Goal: Navigation & Orientation: Find specific page/section

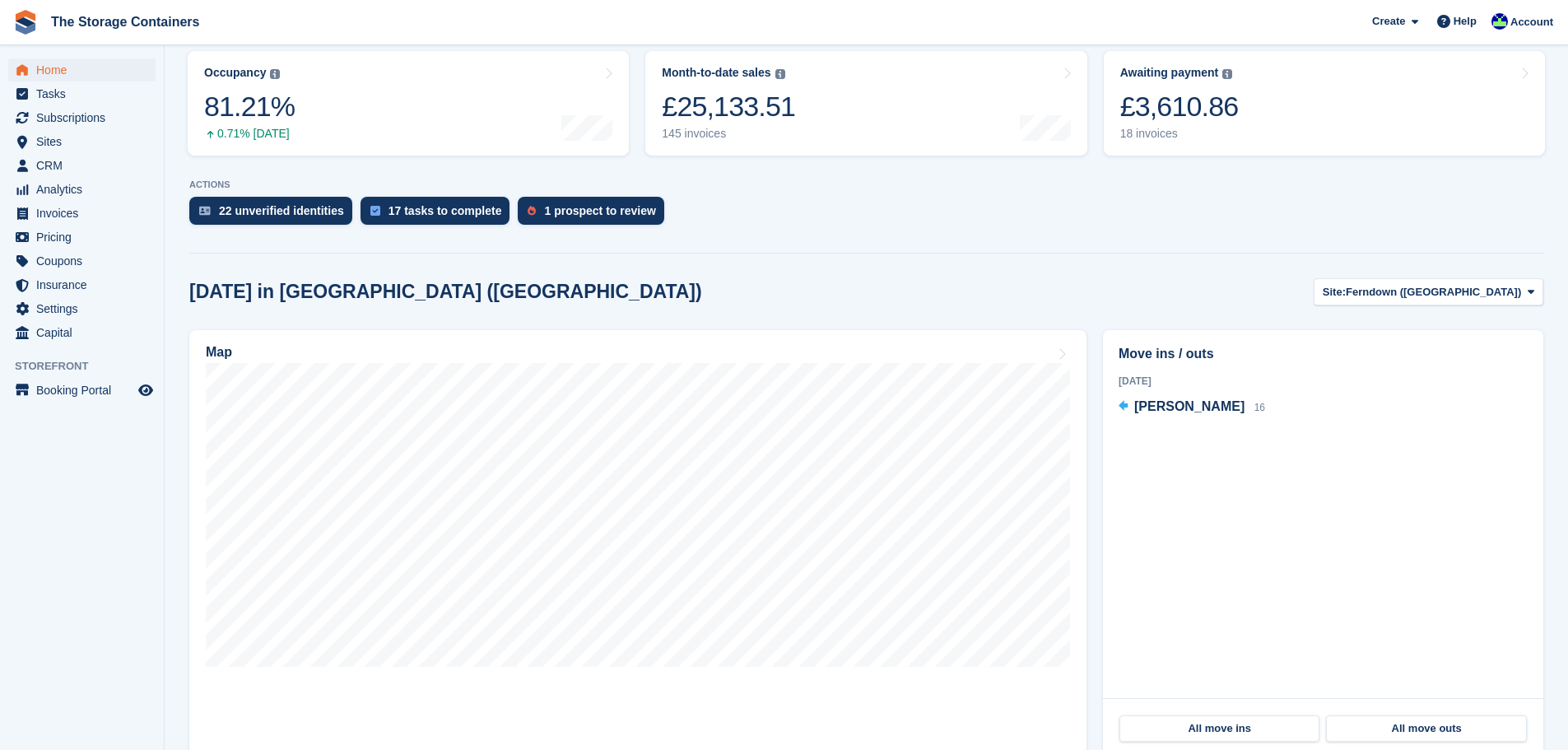
scroll to position [247, 0]
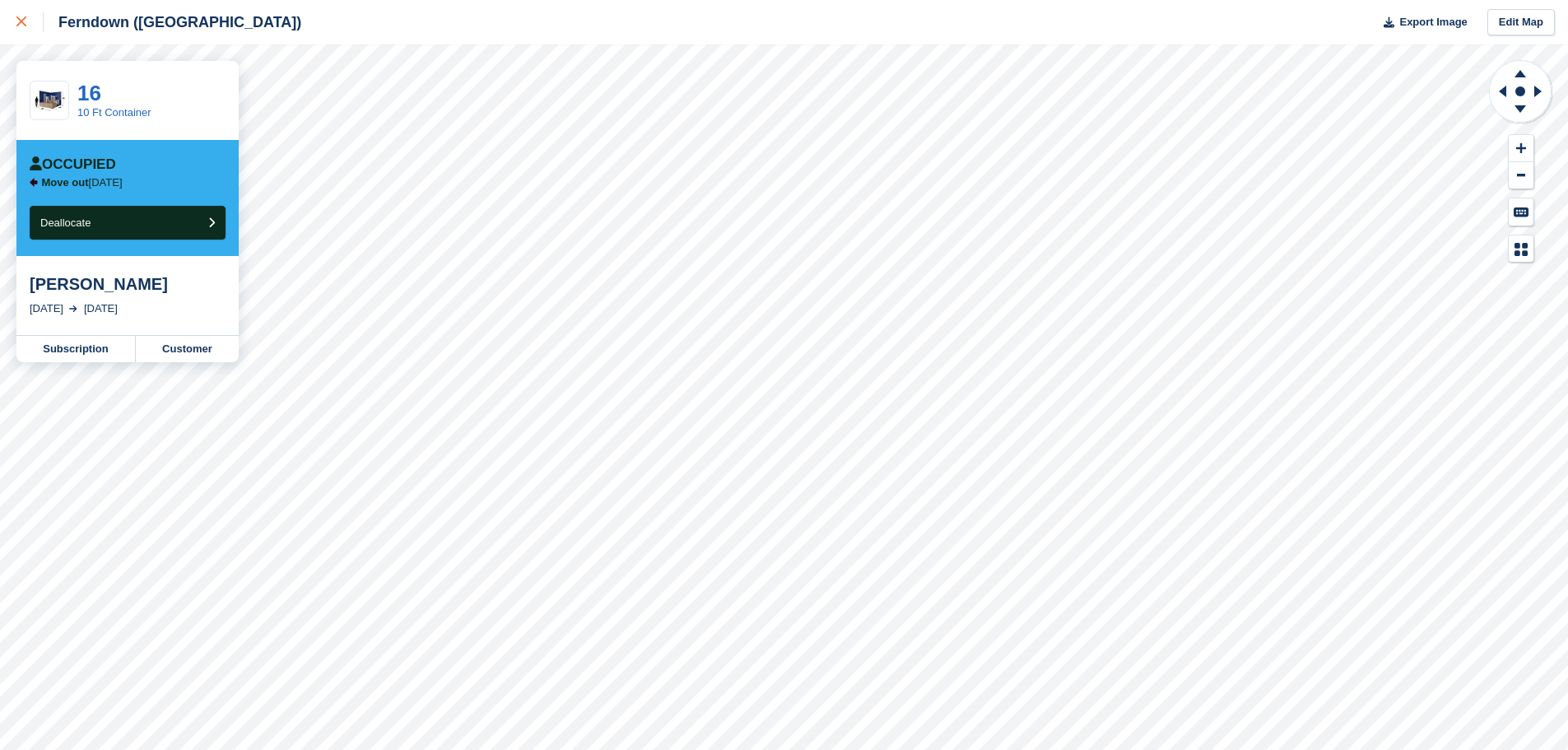
click at [33, 23] on div at bounding box center [30, 22] width 27 height 19
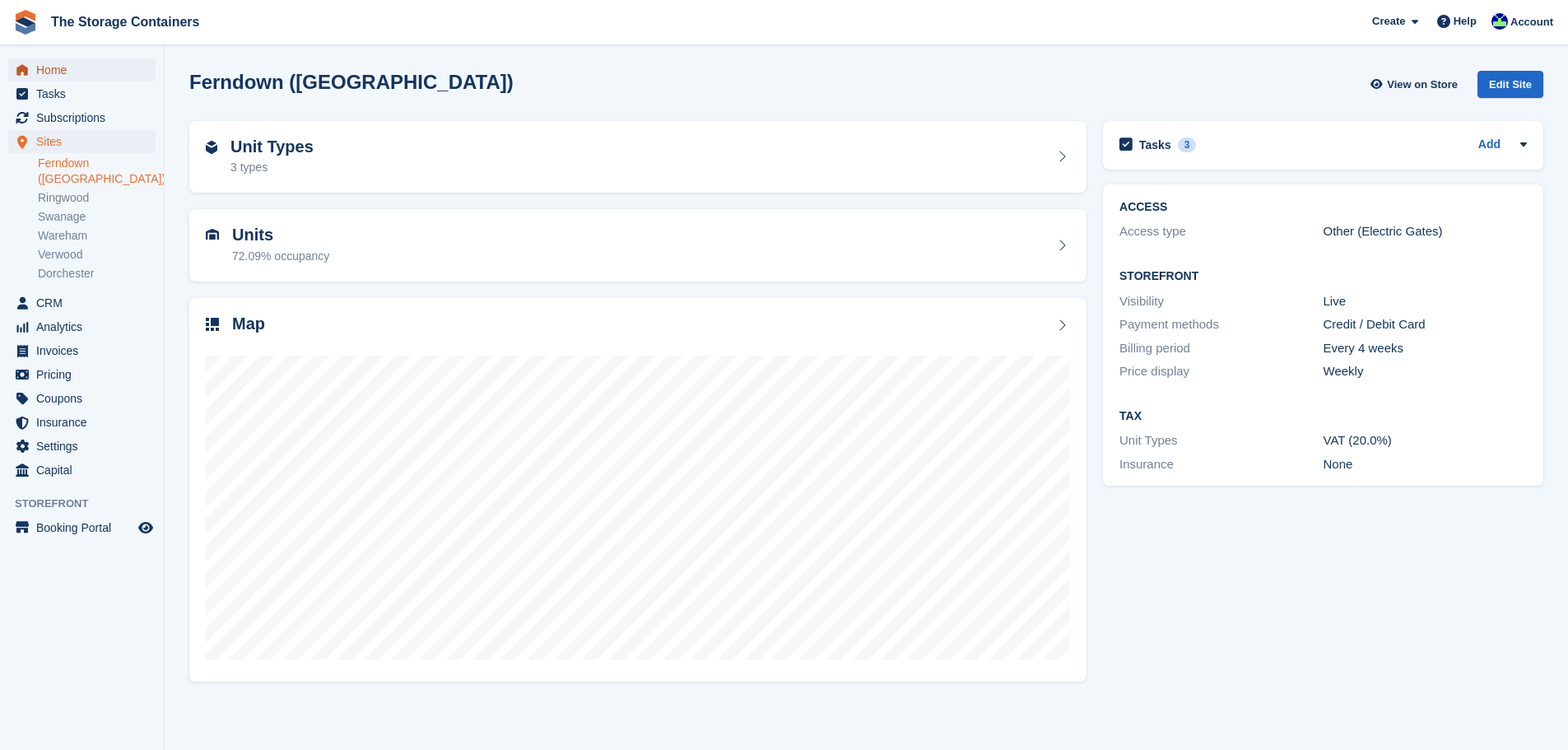
click at [78, 73] on span "Home" at bounding box center [85, 69] width 99 height 23
